Goal: Task Accomplishment & Management: Use online tool/utility

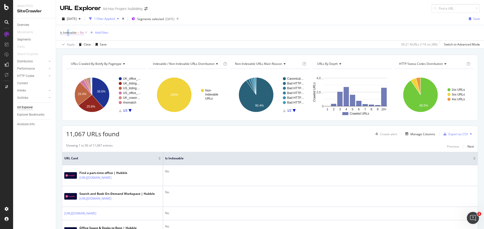
drag, startPoint x: 68, startPoint y: 29, endPoint x: 70, endPoint y: 34, distance: 4.8
click at [69, 30] on span "Is Indexable = No" at bounding box center [74, 32] width 28 height 7
click at [72, 32] on span "Is Indexable" at bounding box center [68, 32] width 17 height 4
click at [71, 45] on icon at bounding box center [71, 44] width 4 height 3
click at [75, 56] on div "Yes" at bounding box center [92, 55] width 54 height 7
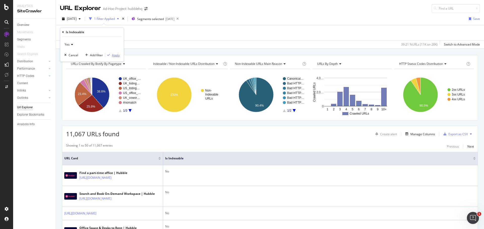
click at [118, 57] on div "Apply" at bounding box center [116, 55] width 8 height 4
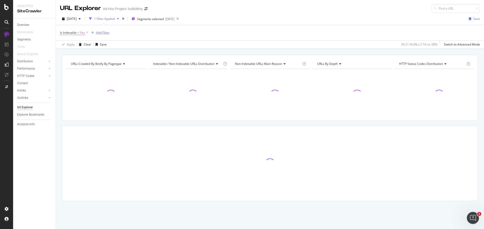
click at [106, 33] on div "Add Filter" at bounding box center [102, 32] width 13 height 4
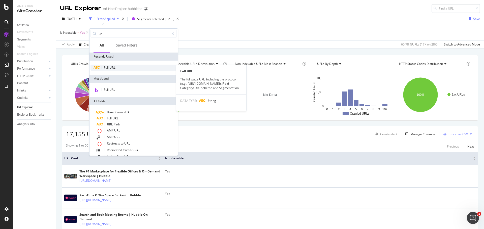
type input "url"
click at [108, 69] on span "Full" at bounding box center [107, 67] width 6 height 4
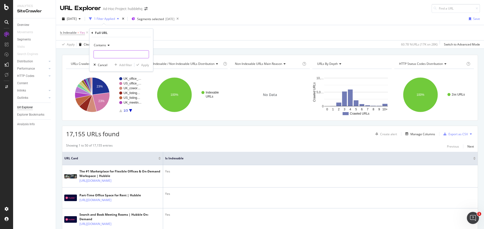
click at [112, 54] on input "text" at bounding box center [121, 54] width 55 height 8
type input "?"
click at [144, 65] on div "Apply" at bounding box center [145, 65] width 8 height 4
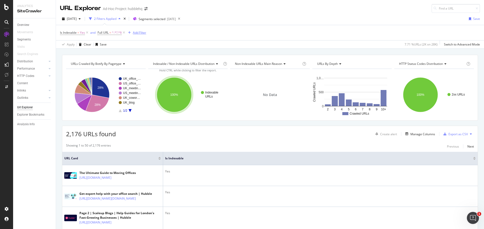
click at [139, 34] on div "Add Filter" at bounding box center [139, 32] width 13 height 4
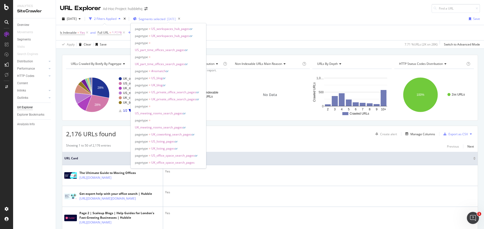
click at [165, 18] on span "Segments selected" at bounding box center [152, 19] width 27 height 4
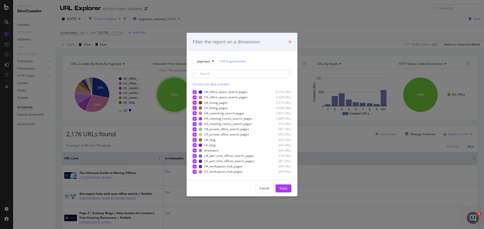
click at [288, 41] on icon "times" at bounding box center [289, 42] width 3 height 4
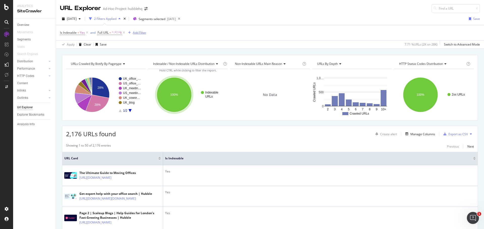
click at [146, 33] on div "Add Filter" at bounding box center [139, 32] width 13 height 4
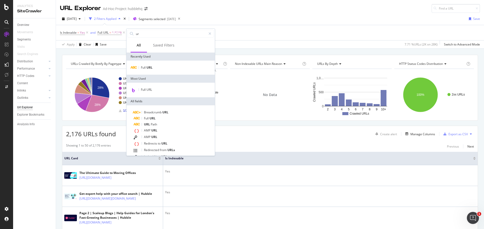
type input "url"
click at [151, 65] on div "Full URL" at bounding box center [170, 68] width 86 height 6
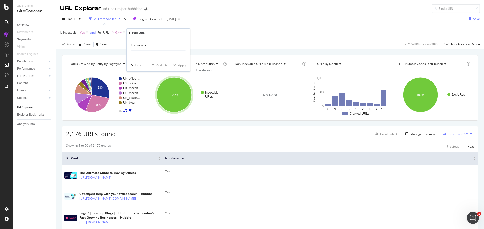
click at [146, 50] on div "Contains" at bounding box center [157, 49] width 55 height 17
click at [142, 47] on span "Contains" at bounding box center [137, 45] width 12 height 4
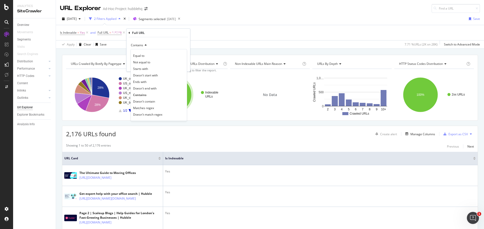
drag, startPoint x: 149, startPoint y: 101, endPoint x: 148, endPoint y: 76, distance: 25.2
click at [149, 100] on span "Doesn't contain" at bounding box center [144, 101] width 22 height 4
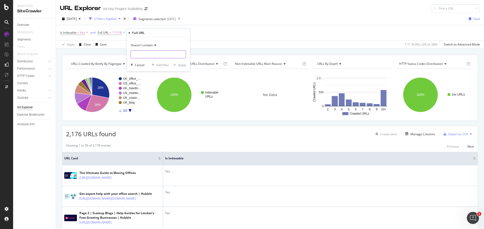
click at [150, 51] on input "text" at bounding box center [158, 54] width 55 height 8
type input "page="
click at [181, 64] on div "Apply" at bounding box center [182, 65] width 8 height 4
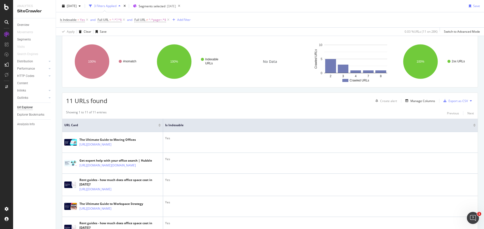
scroll to position [33, 0]
click at [24, 28] on div "Overview" at bounding box center [36, 24] width 39 height 7
click at [24, 27] on div "Overview" at bounding box center [23, 24] width 12 height 5
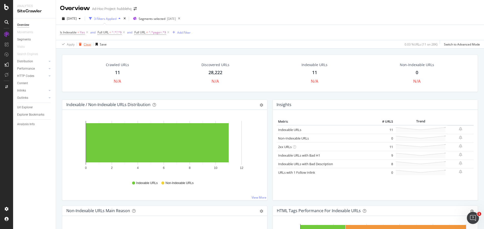
click at [86, 46] on div "Clear" at bounding box center [88, 44] width 8 height 4
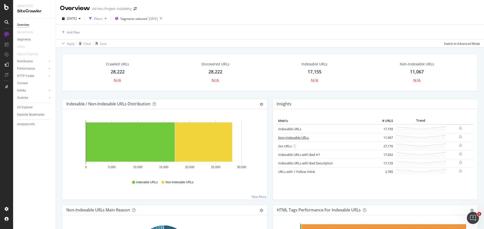
click at [287, 139] on link "Non-Indexable URLs" at bounding box center [293, 137] width 31 height 5
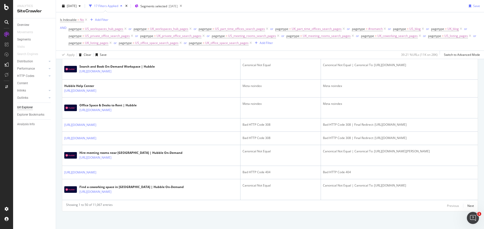
scroll to position [954, 0]
click at [100, 19] on div "Add Filter" at bounding box center [101, 20] width 13 height 4
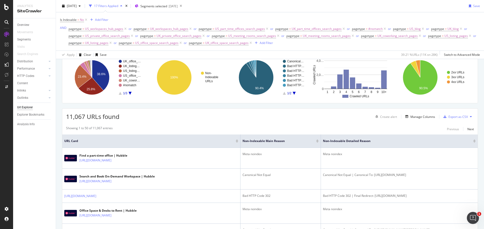
scroll to position [35, 0]
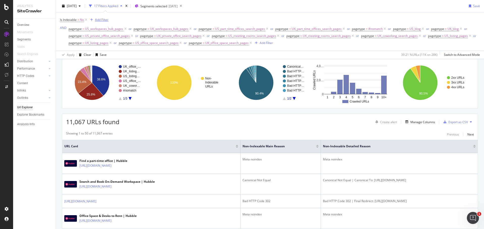
click at [104, 17] on div "Add Filter" at bounding box center [98, 20] width 20 height 6
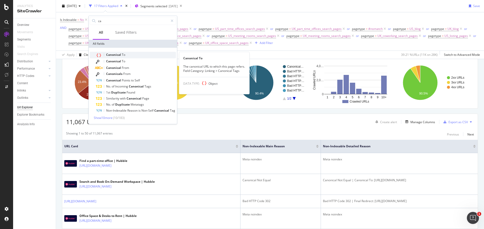
type input "ca"
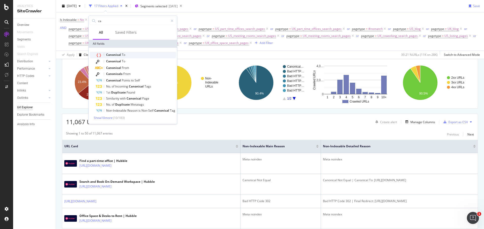
click at [118, 53] on span "Canonical" at bounding box center [114, 55] width 16 height 4
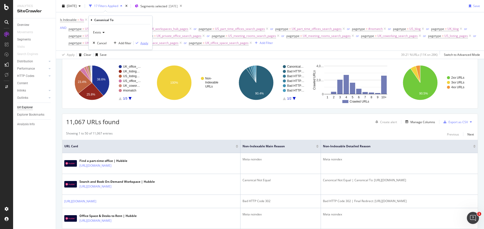
click at [144, 44] on div "Apply" at bounding box center [144, 43] width 8 height 4
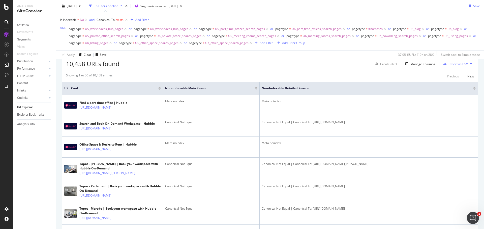
scroll to position [161, 0]
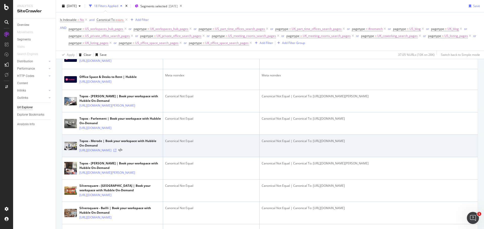
click at [116, 152] on icon at bounding box center [114, 150] width 3 height 3
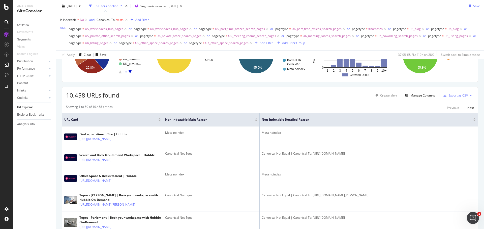
scroll to position [0, 0]
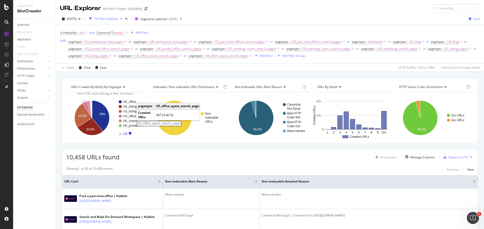
click at [131, 116] on rect "A chart." at bounding box center [132, 116] width 18 height 3
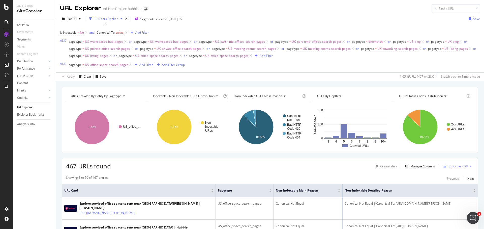
click at [455, 164] on div "Export as CSV" at bounding box center [457, 166] width 19 height 4
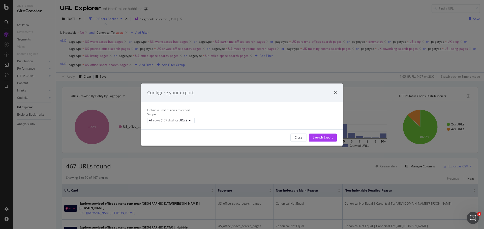
click at [322, 139] on div "Launch Export" at bounding box center [323, 138] width 20 height 8
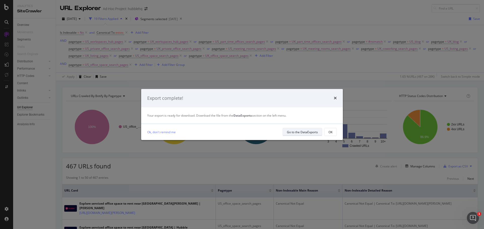
click at [301, 134] on div "Go to the DataExports" at bounding box center [302, 132] width 31 height 4
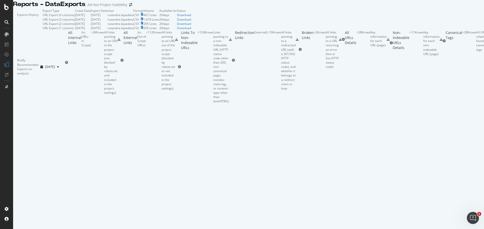
scroll to position [1, 0]
click at [191, 17] on div "Download" at bounding box center [184, 15] width 14 height 4
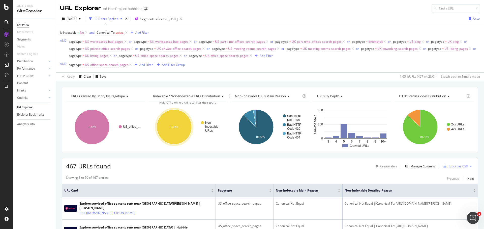
click at [27, 25] on div "Overview" at bounding box center [23, 24] width 12 height 5
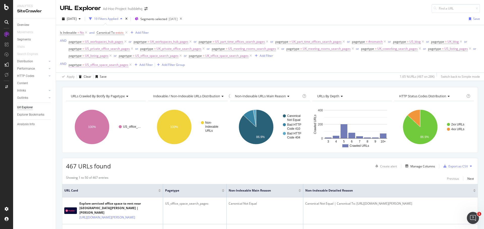
click at [89, 66] on span "US_office_space_search_pages" at bounding box center [106, 64] width 43 height 7
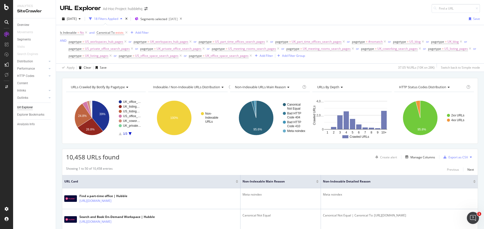
click at [144, 159] on div "10,458 URLs found Create alert Manage Columns Export as CSV" at bounding box center [269, 155] width 415 height 12
click at [99, 119] on icon "A chart." at bounding box center [100, 116] width 17 height 31
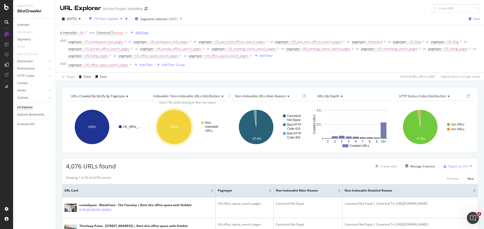
click at [138, 33] on div "Add Filter" at bounding box center [141, 32] width 13 height 4
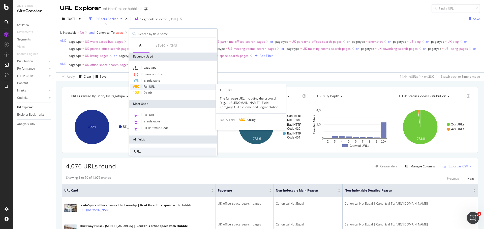
click at [152, 86] on span "Full URL" at bounding box center [148, 87] width 11 height 4
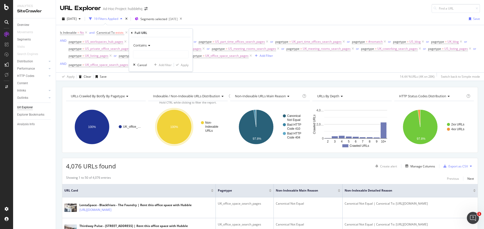
click at [149, 46] on icon at bounding box center [149, 45] width 4 height 3
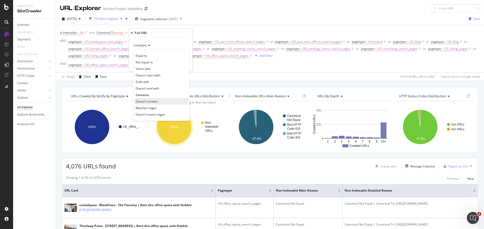
click at [151, 101] on span "Doesn't contain" at bounding box center [146, 101] width 22 height 4
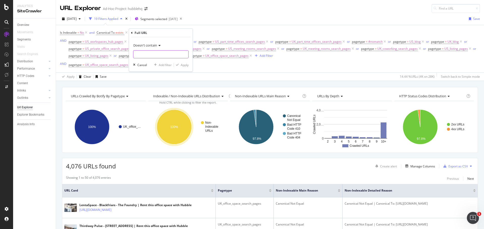
click at [150, 55] on input "text" at bounding box center [160, 54] width 55 height 8
type input "option="
click at [187, 65] on div "Apply" at bounding box center [185, 65] width 8 height 4
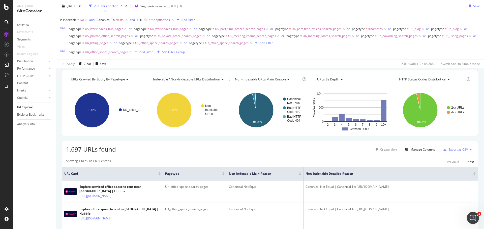
scroll to position [101, 0]
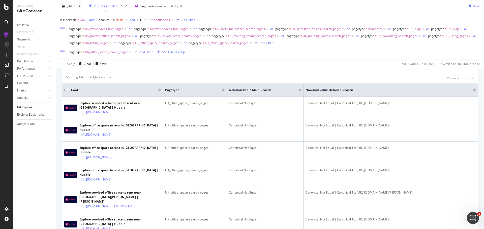
click at [153, 20] on span "^.*option=.*$" at bounding box center [160, 19] width 19 height 7
type input "="
click at [193, 49] on button "Apply" at bounding box center [189, 51] width 15 height 5
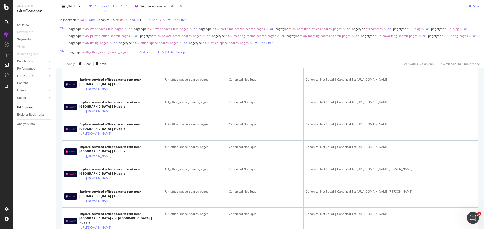
scroll to position [25, 0]
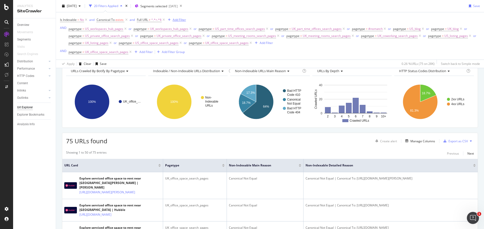
click at [184, 17] on div "Add Filter" at bounding box center [176, 20] width 20 height 6
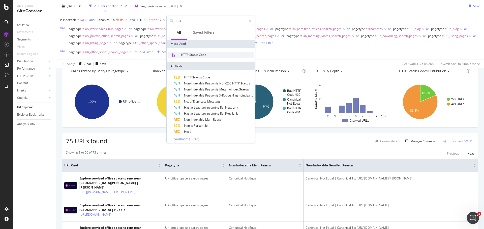
type input "stat"
click at [187, 52] on div "HTTP Status Code" at bounding box center [210, 55] width 86 height 7
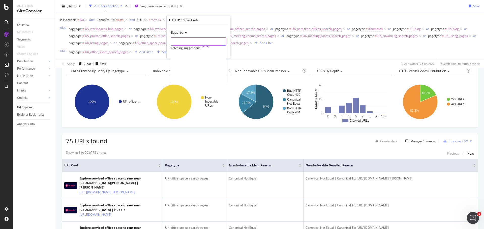
click at [188, 43] on input "number" at bounding box center [197, 42] width 55 height 8
click at [181, 47] on span "200" at bounding box center [189, 48] width 35 height 4
type input "200"
click at [222, 53] on div "Apply" at bounding box center [222, 52] width 8 height 4
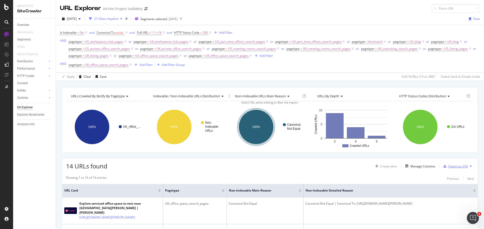
click at [451, 164] on div "Export as CSV" at bounding box center [457, 166] width 19 height 4
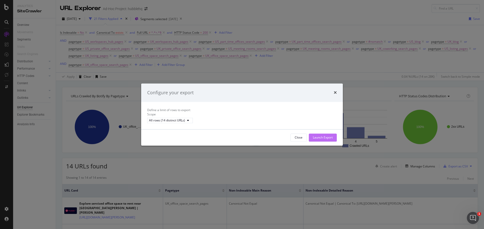
click at [315, 140] on div "Launch Export" at bounding box center [323, 137] width 20 height 4
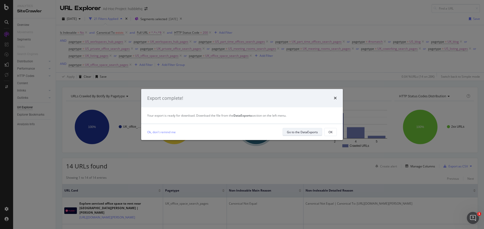
click at [296, 131] on div "Go to the DataExports" at bounding box center [302, 132] width 31 height 4
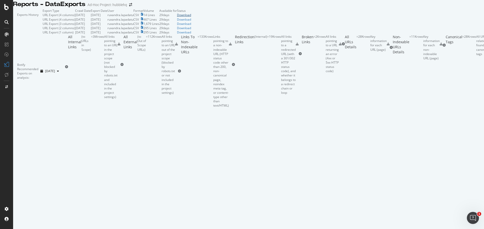
click at [191, 17] on div "Download" at bounding box center [184, 15] width 14 height 4
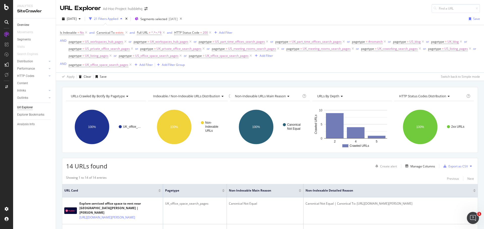
click at [31, 26] on link "Overview" at bounding box center [34, 24] width 35 height 5
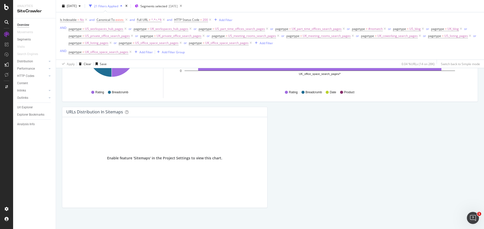
scroll to position [558, 0]
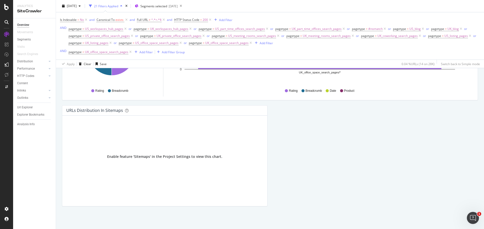
click at [28, 26] on div "Overview" at bounding box center [23, 24] width 12 height 5
click at [26, 25] on div "Overview" at bounding box center [23, 24] width 12 height 5
click at [26, 40] on div "Segments" at bounding box center [24, 39] width 14 height 5
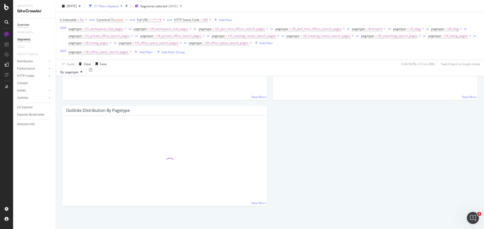
scroll to position [506, 0]
click at [23, 26] on div "Overview" at bounding box center [23, 24] width 12 height 5
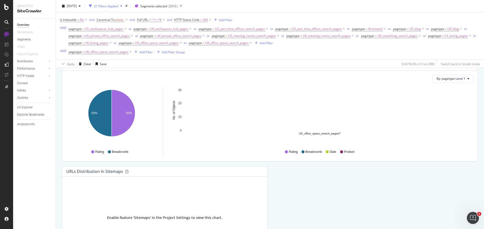
scroll to position [482, 0]
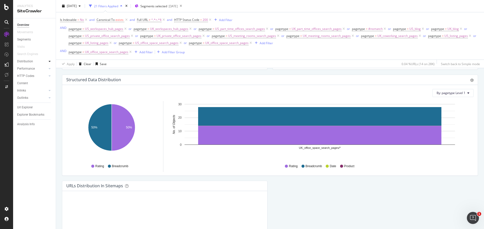
click at [47, 62] on div at bounding box center [49, 61] width 5 height 5
drag, startPoint x: 39, startPoint y: 90, endPoint x: 155, endPoint y: 46, distance: 124.5
click at [39, 90] on div "Internationalization" at bounding box center [32, 90] width 27 height 5
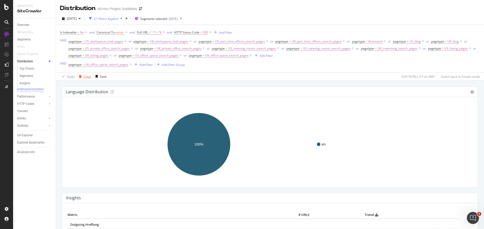
click at [87, 77] on div "Clear" at bounding box center [88, 77] width 8 height 4
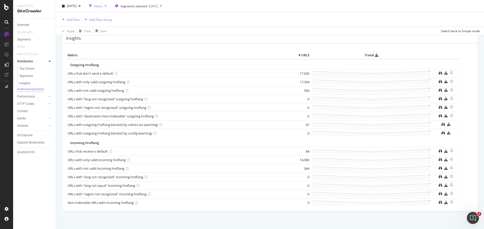
scroll to position [132, 0]
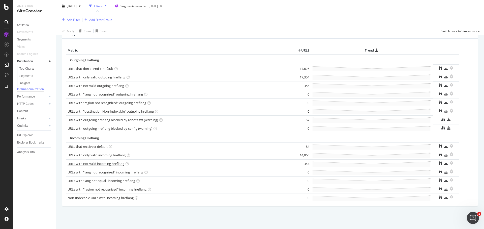
click at [101, 165] on link "URLs with not valid incoming hreflang" at bounding box center [95, 164] width 57 height 5
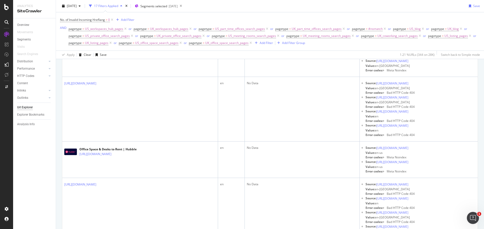
scroll to position [25, 0]
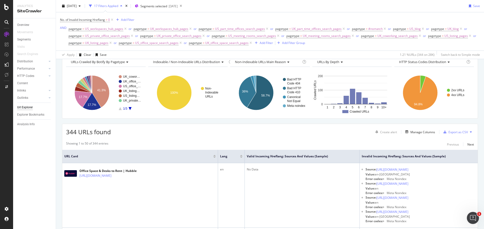
click at [67, 44] on span "AND" at bounding box center [64, 35] width 9 height 21
